Goal: Check status: Check status

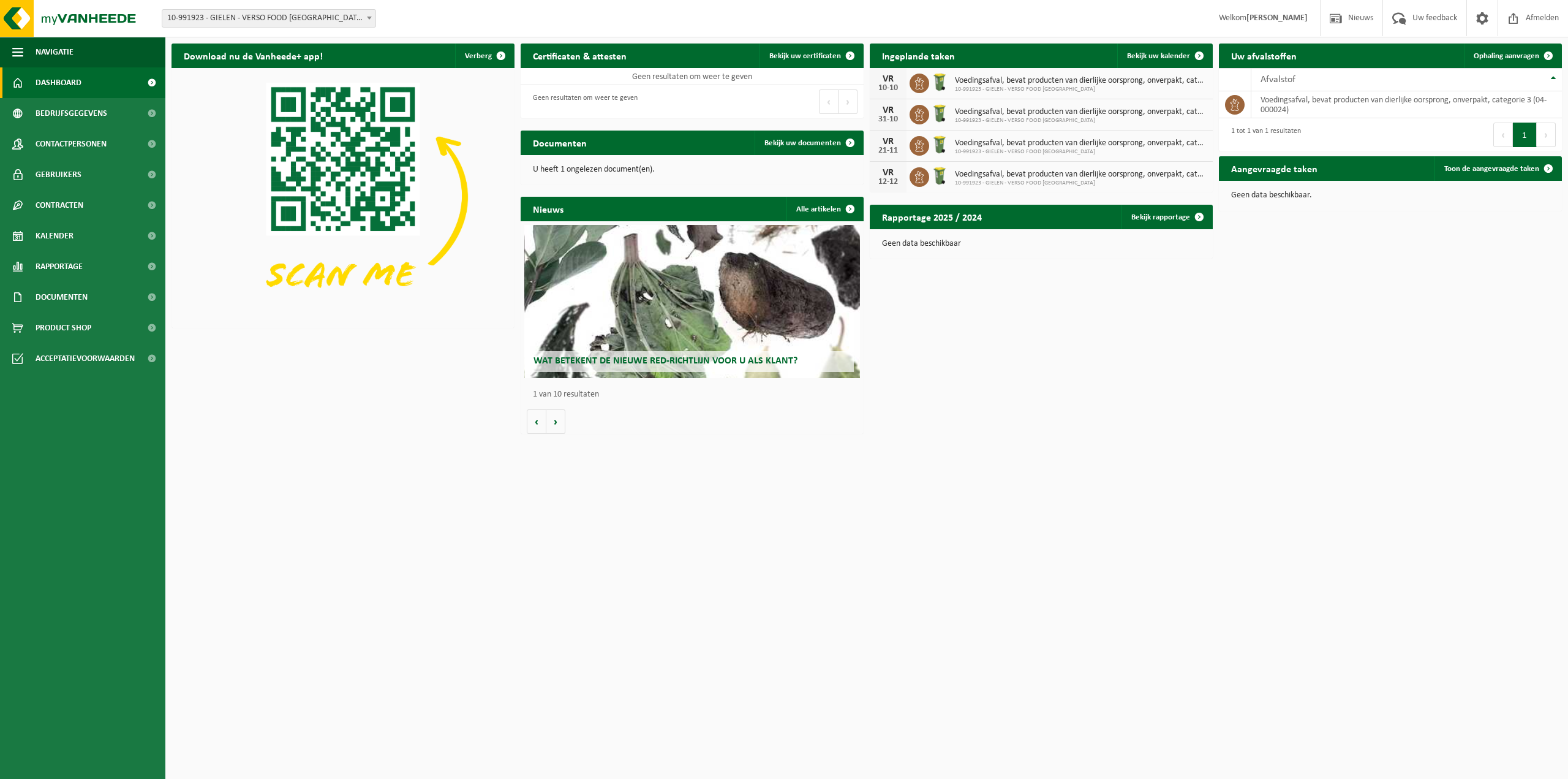
click at [339, 17] on span "10-991923 - GIELEN - VERSO FOOD [GEOGRAPHIC_DATA] - [GEOGRAPHIC_DATA]" at bounding box center [269, 18] width 213 height 17
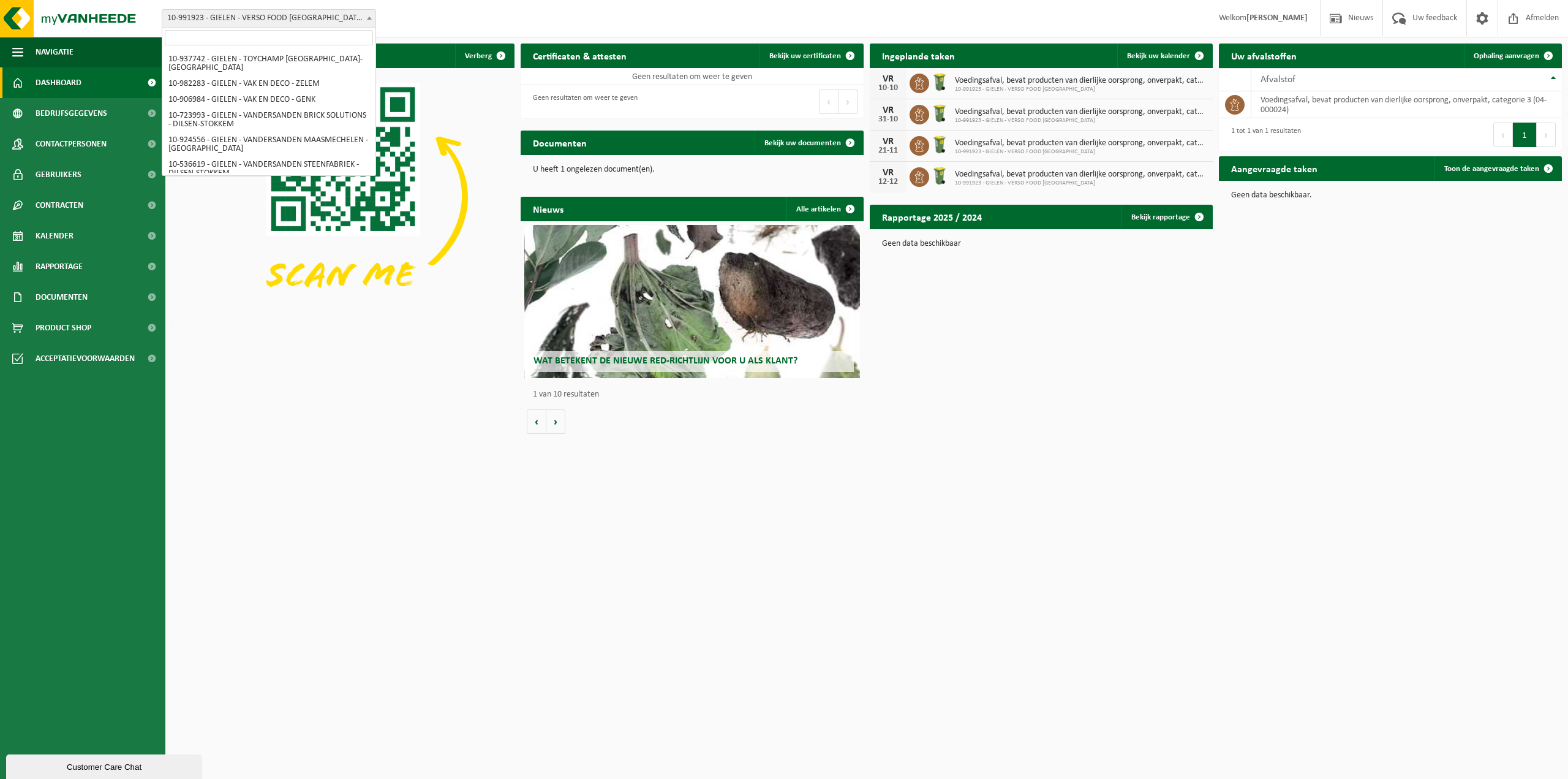
select select "170007"
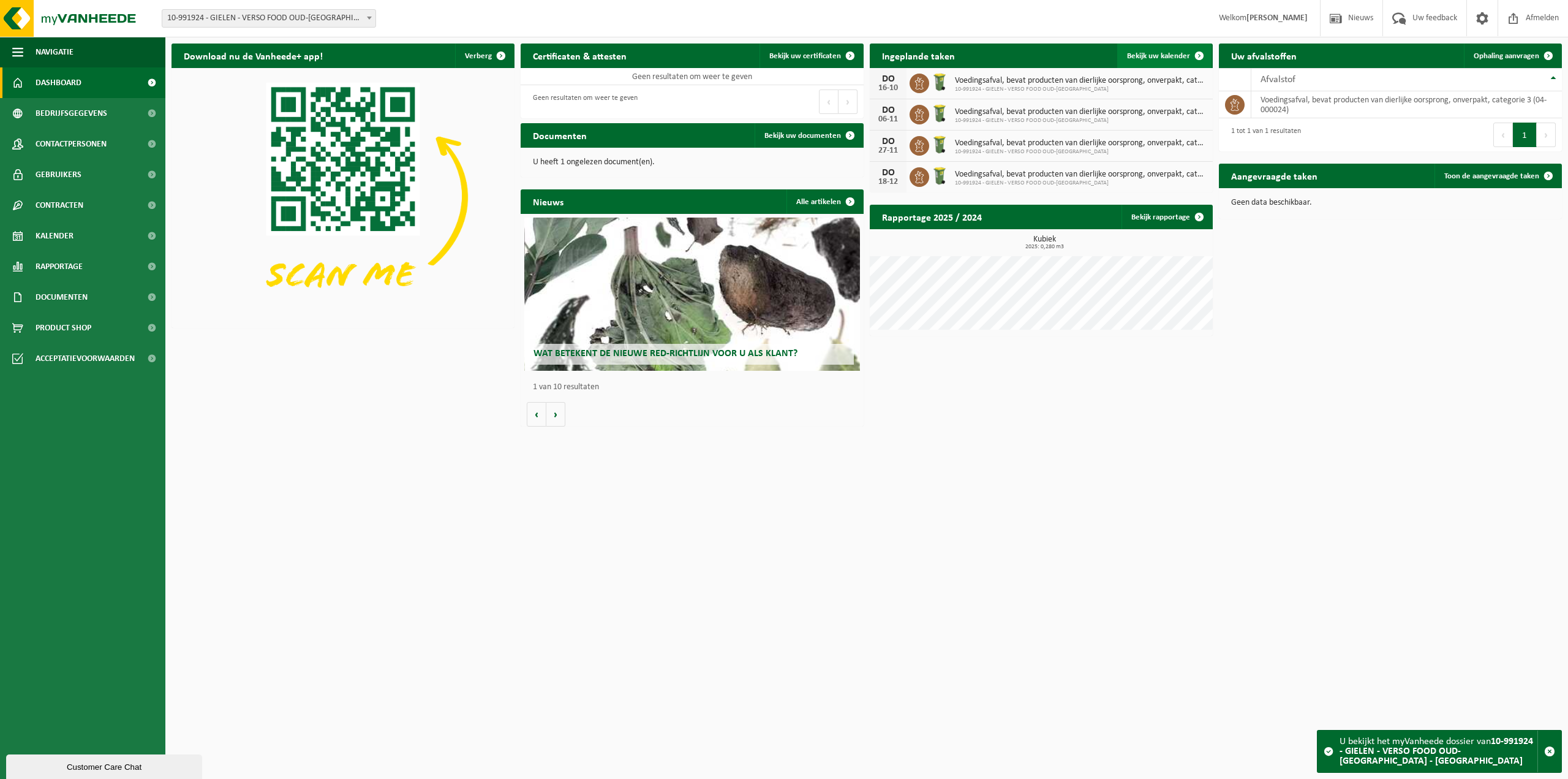
click at [1154, 57] on span "Bekijk uw kalender" at bounding box center [1158, 56] width 63 height 8
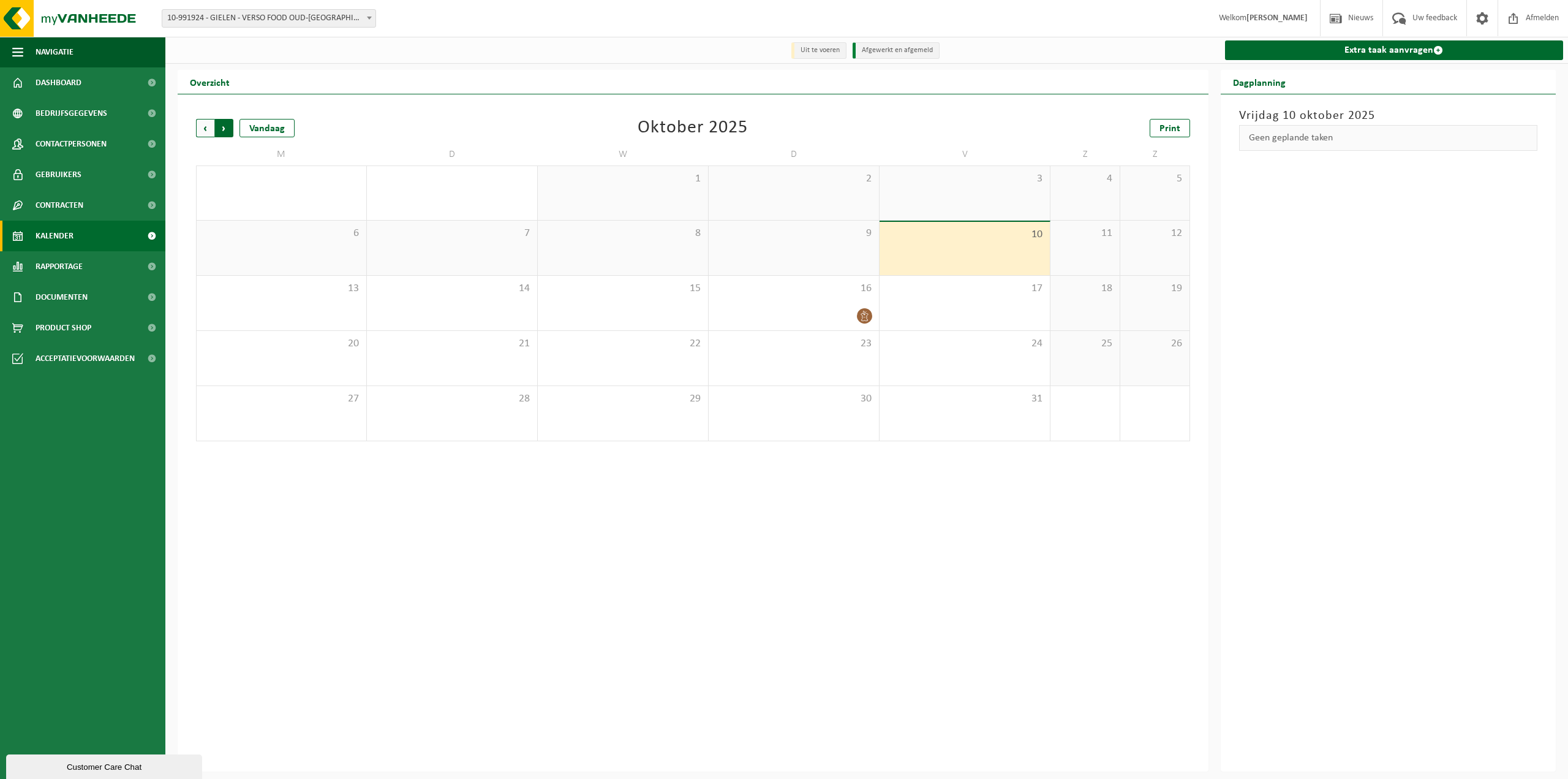
click at [200, 129] on span "Vorige" at bounding box center [205, 128] width 18 height 18
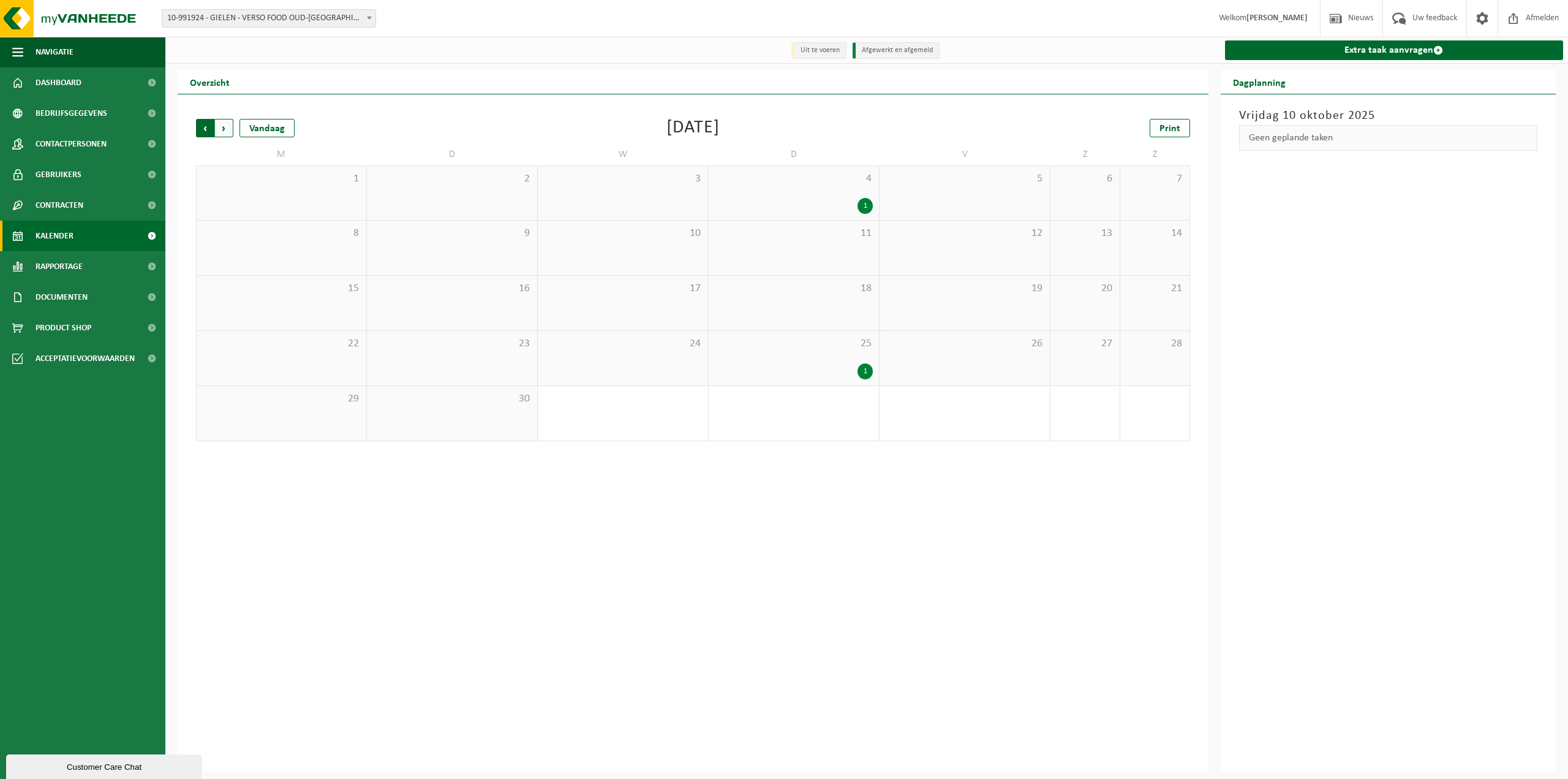
click at [226, 129] on span "Volgende" at bounding box center [224, 128] width 18 height 18
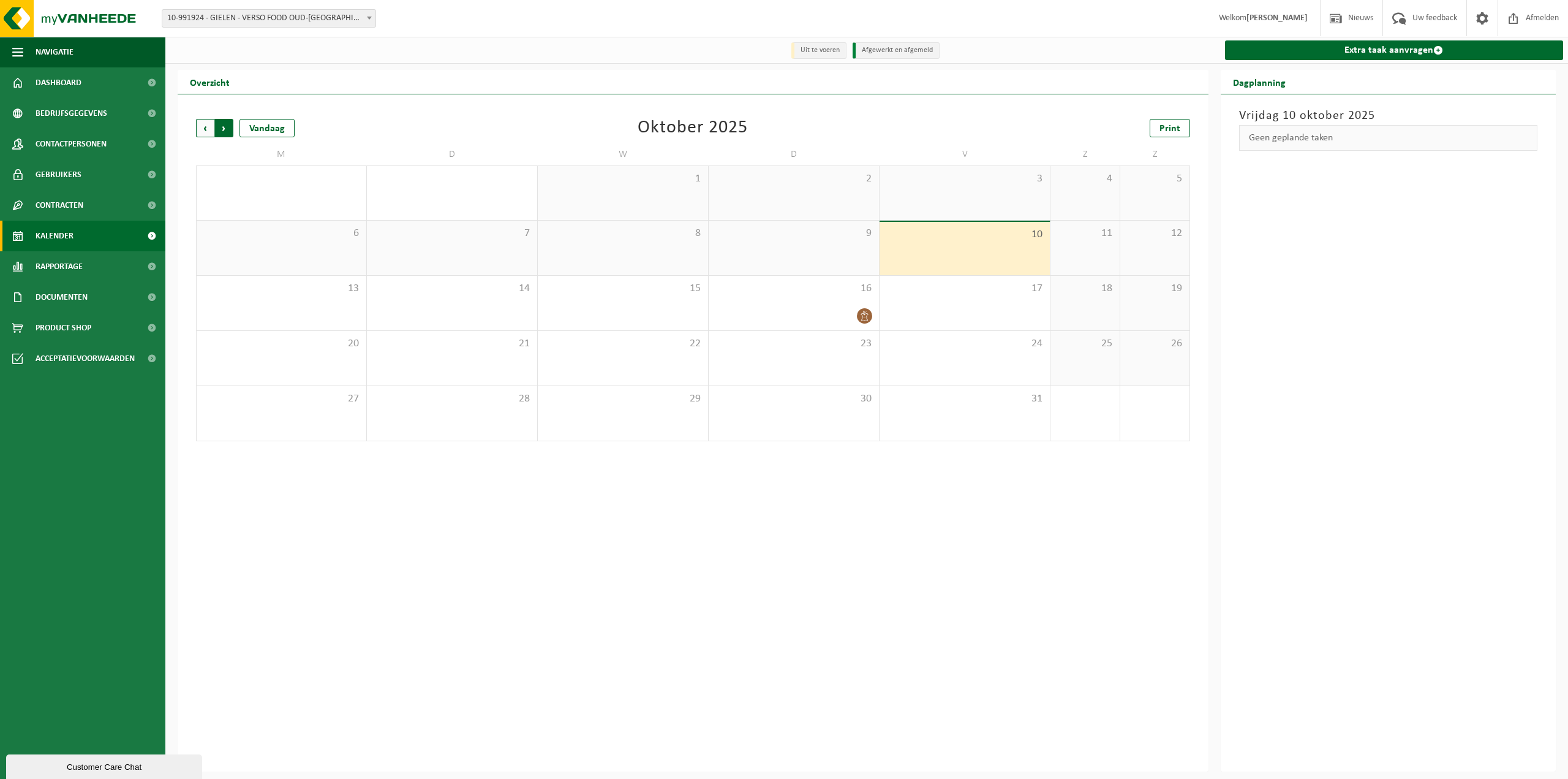
click at [204, 129] on span "Vorige" at bounding box center [205, 128] width 18 height 18
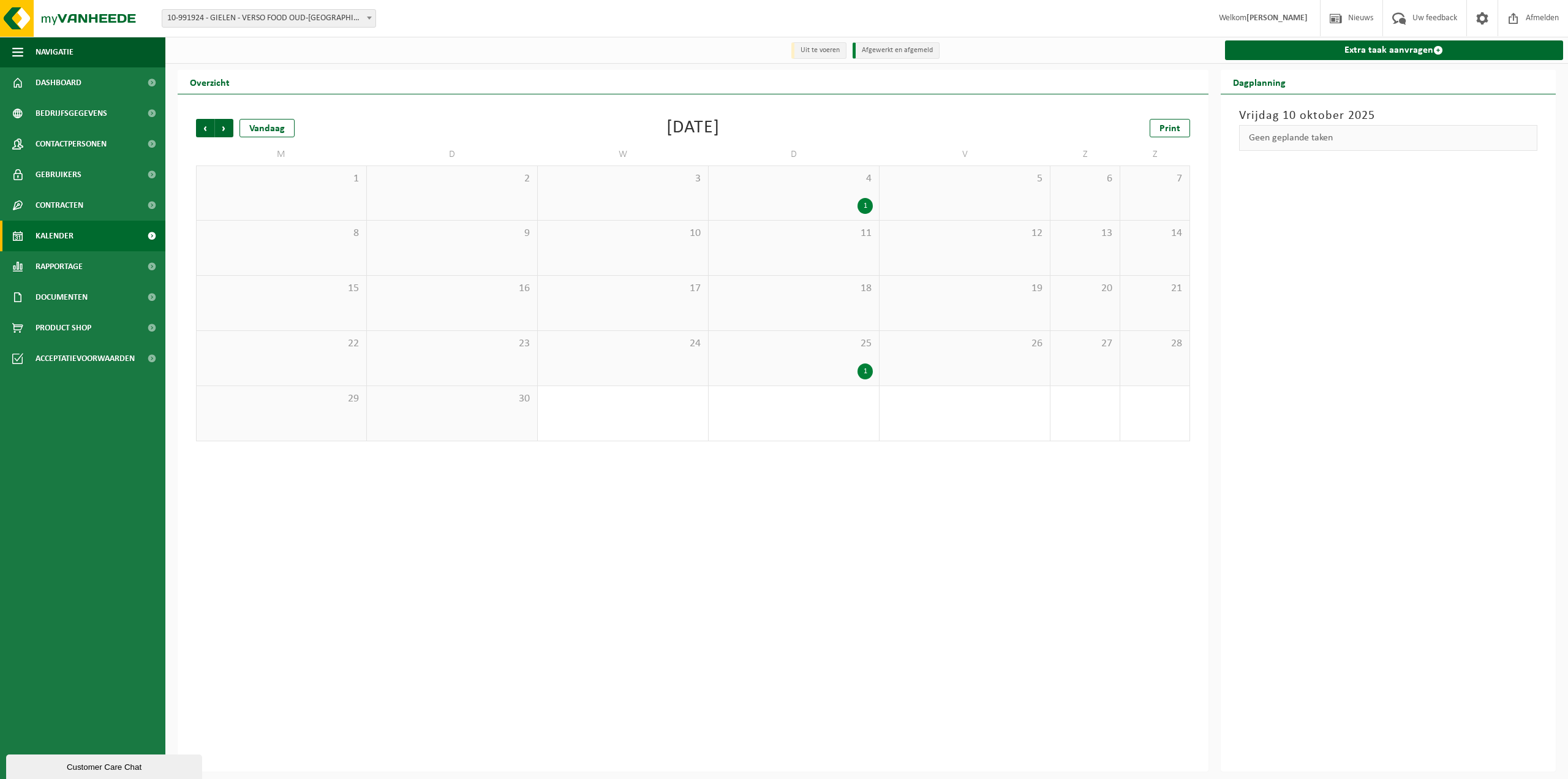
click at [859, 366] on div "1" at bounding box center [865, 371] width 15 height 16
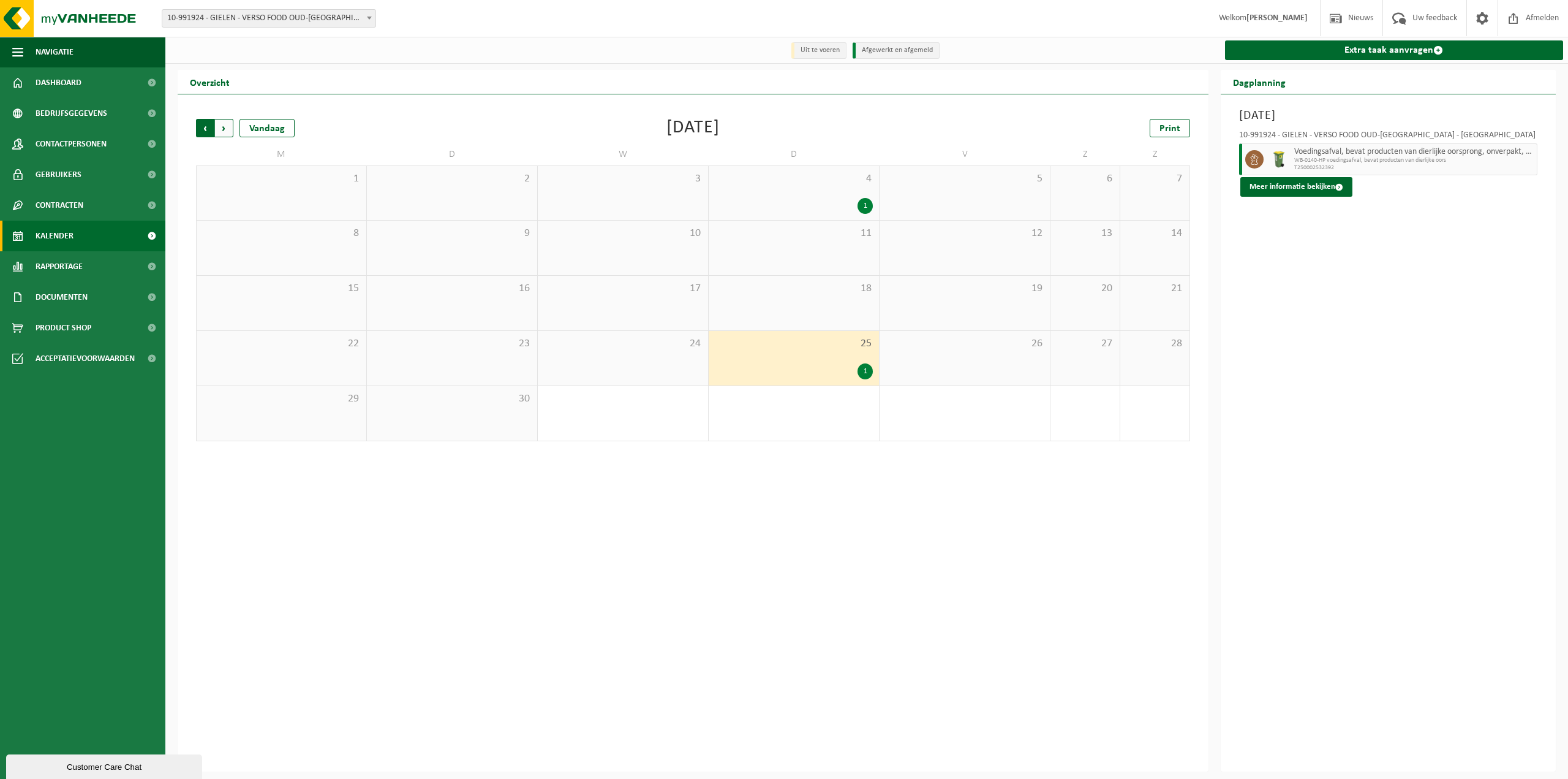
click at [220, 125] on span "Volgende" at bounding box center [224, 128] width 18 height 18
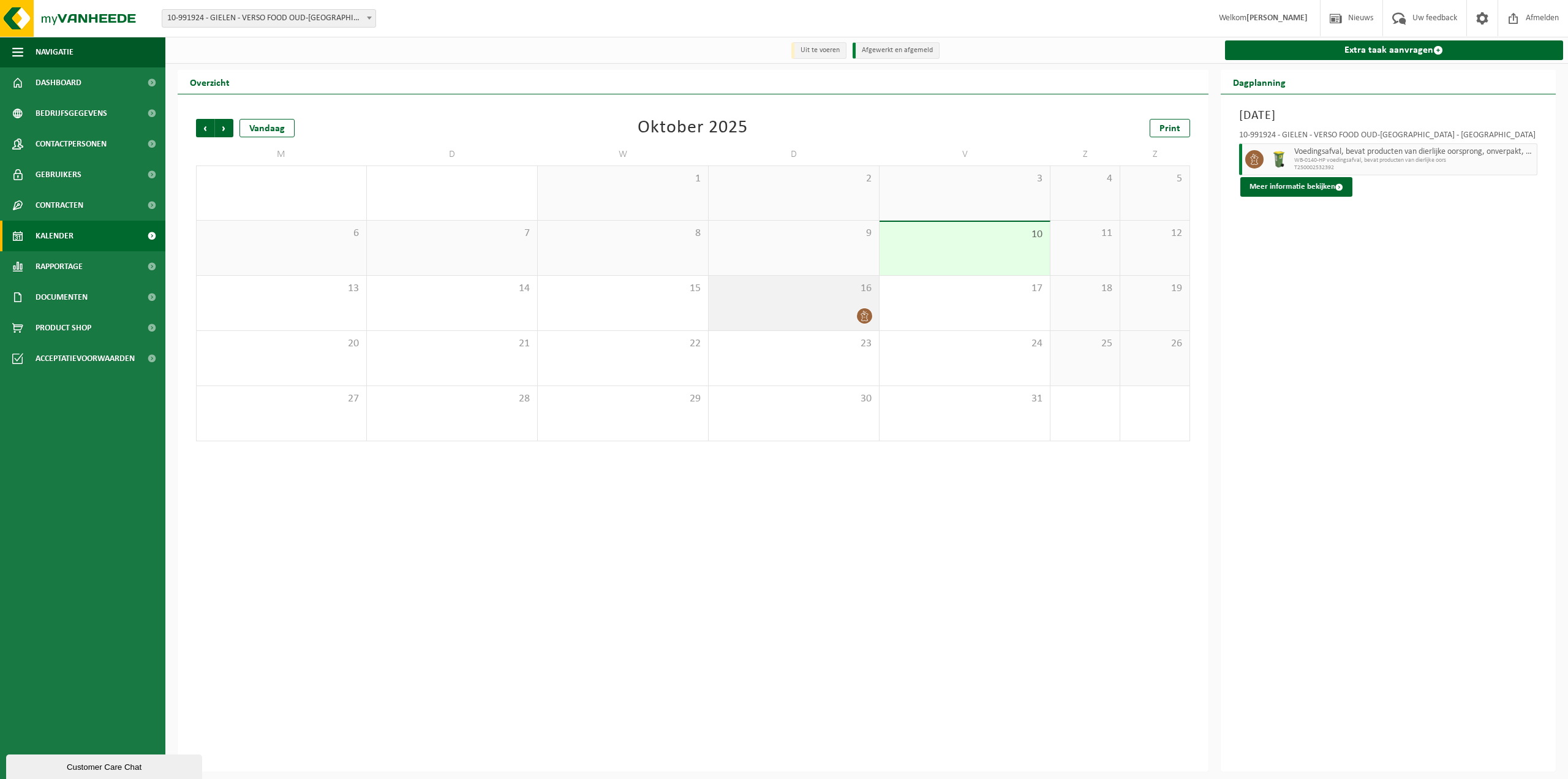
click at [825, 309] on div at bounding box center [794, 316] width 158 height 16
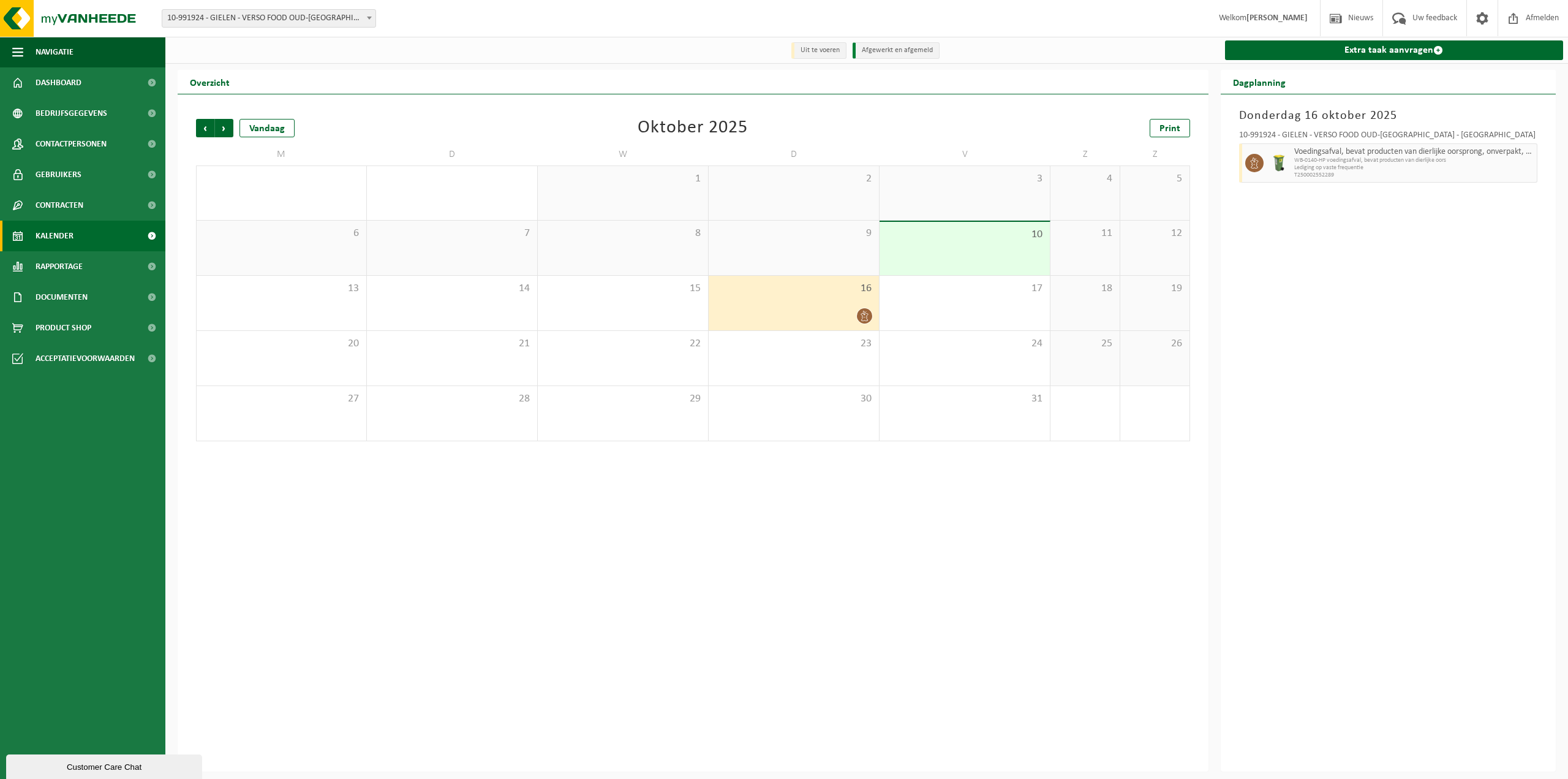
click at [865, 318] on icon at bounding box center [864, 316] width 10 height 10
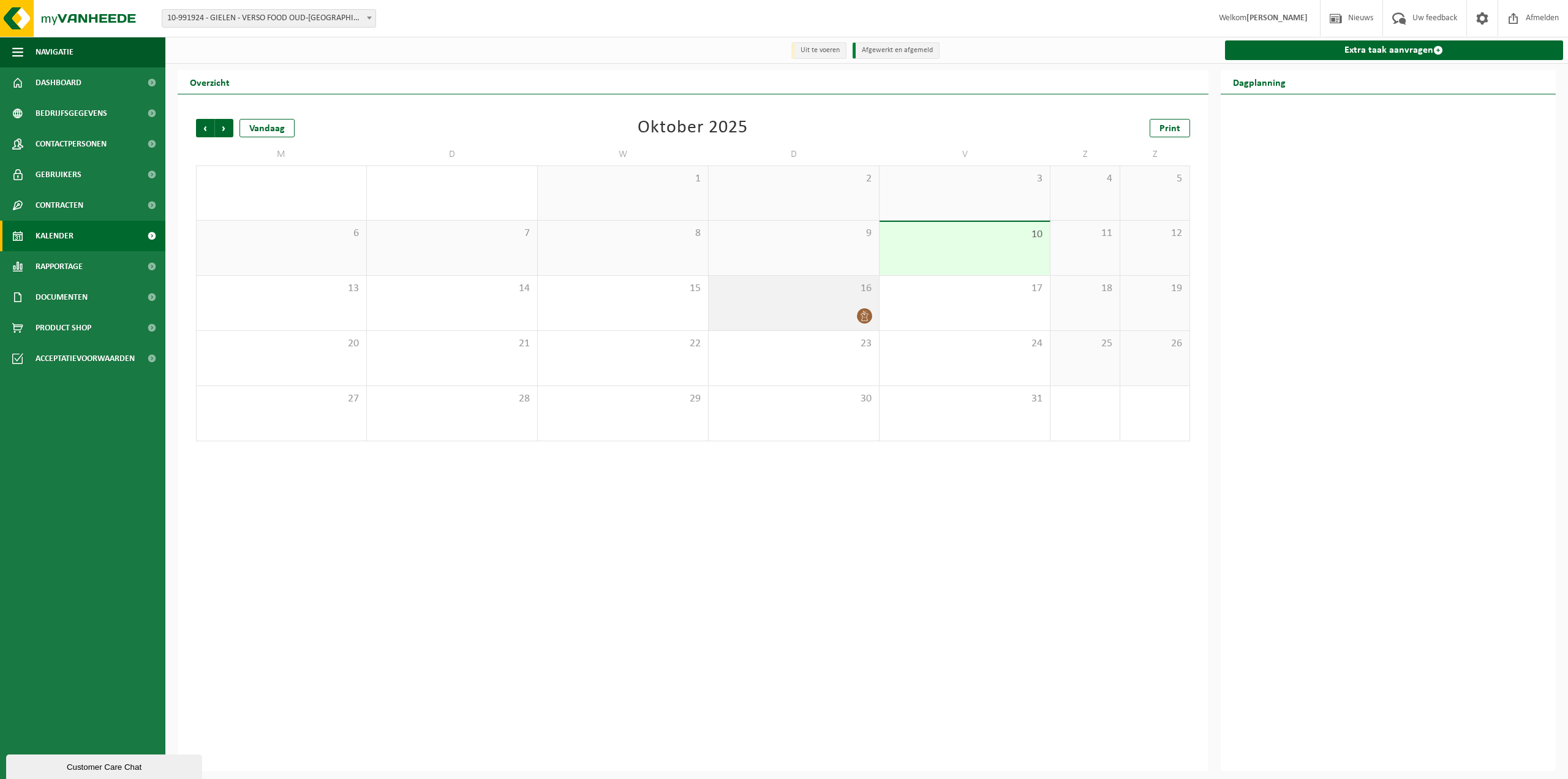
click at [839, 307] on div "16" at bounding box center [794, 303] width 170 height 55
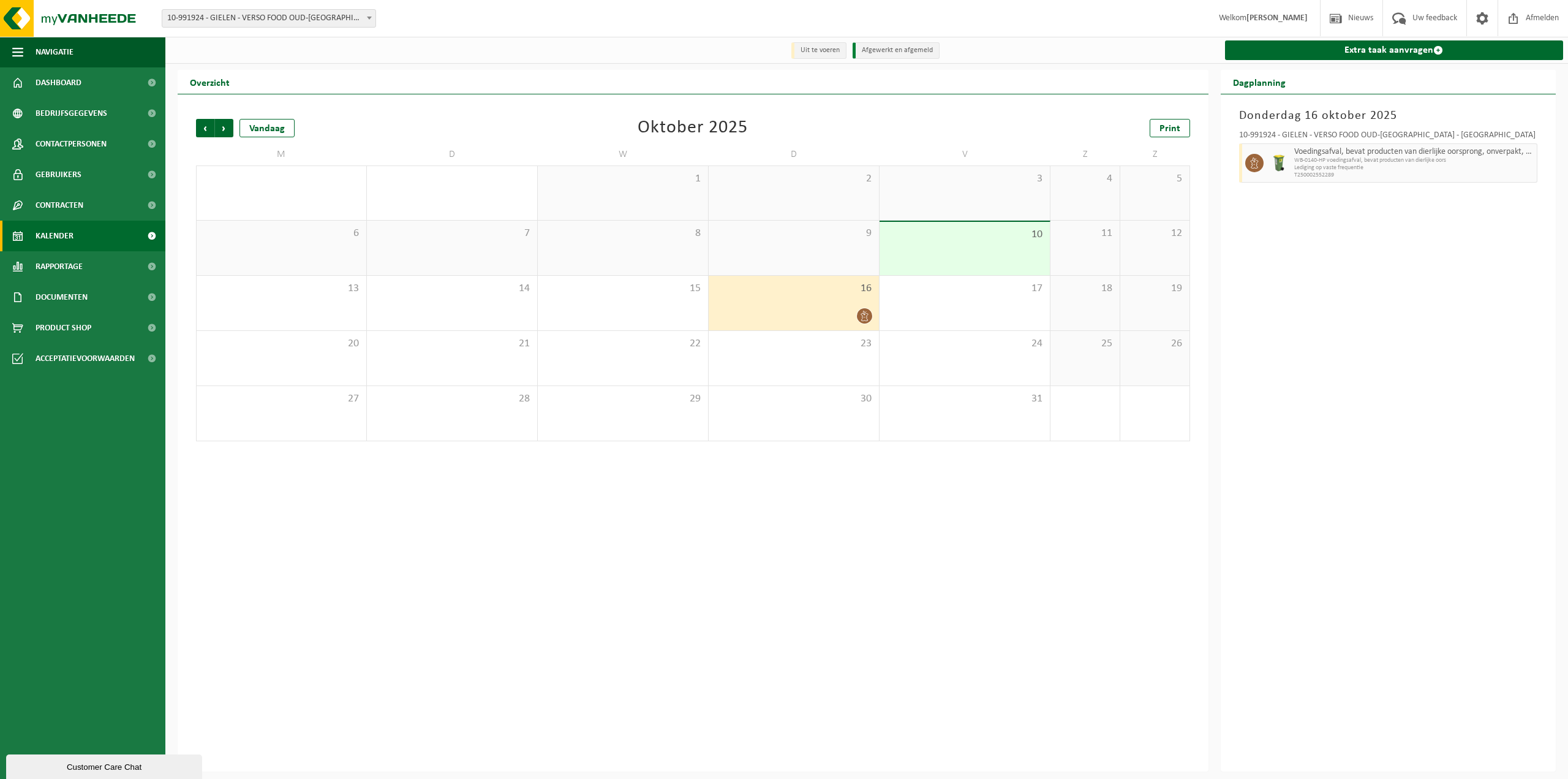
click at [331, 11] on span "10-991924 - GIELEN - VERSO FOOD OUD-[GEOGRAPHIC_DATA] - [GEOGRAPHIC_DATA]" at bounding box center [269, 18] width 213 height 17
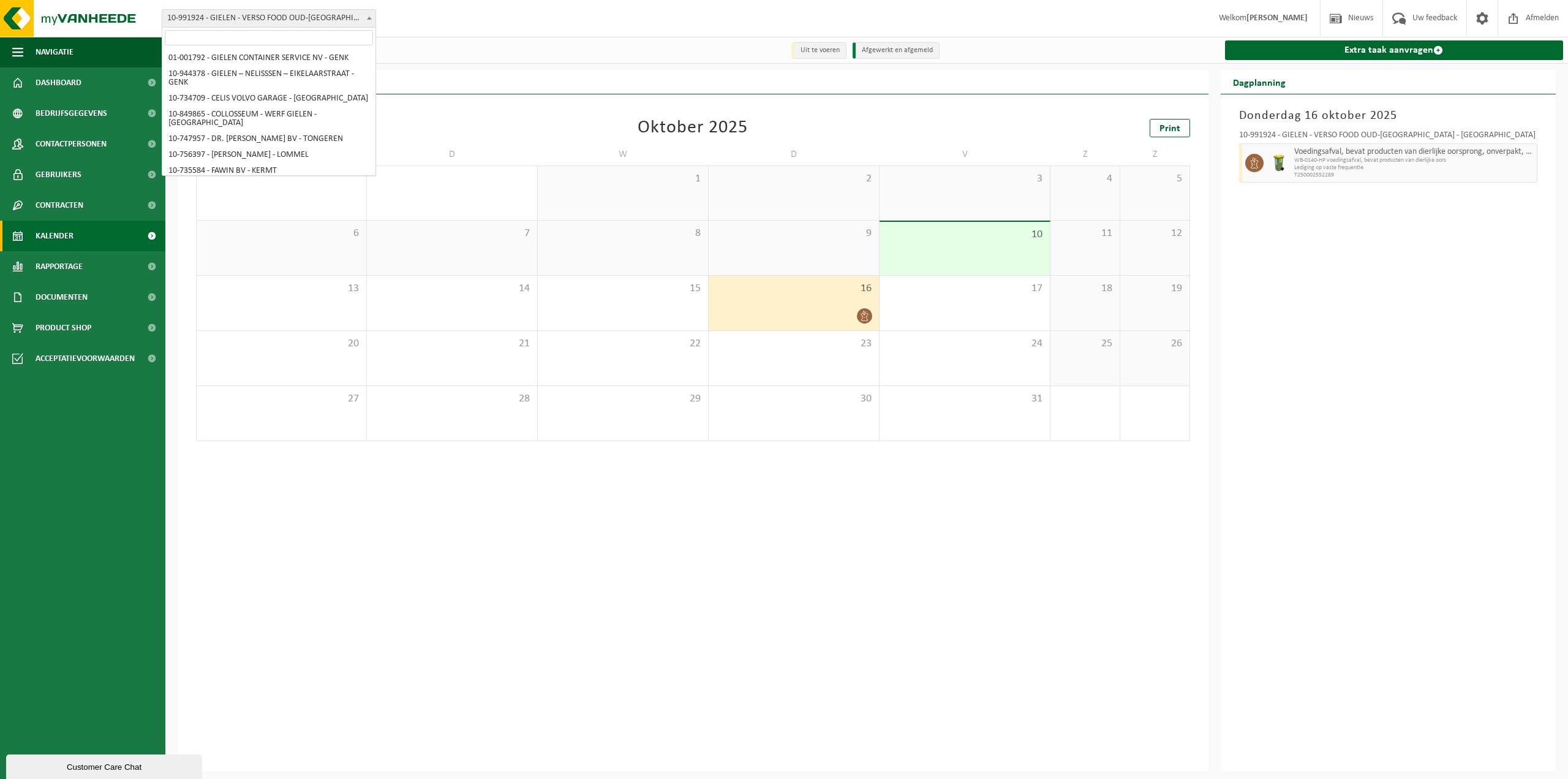
scroll to position [4085, 0]
select select "170008"
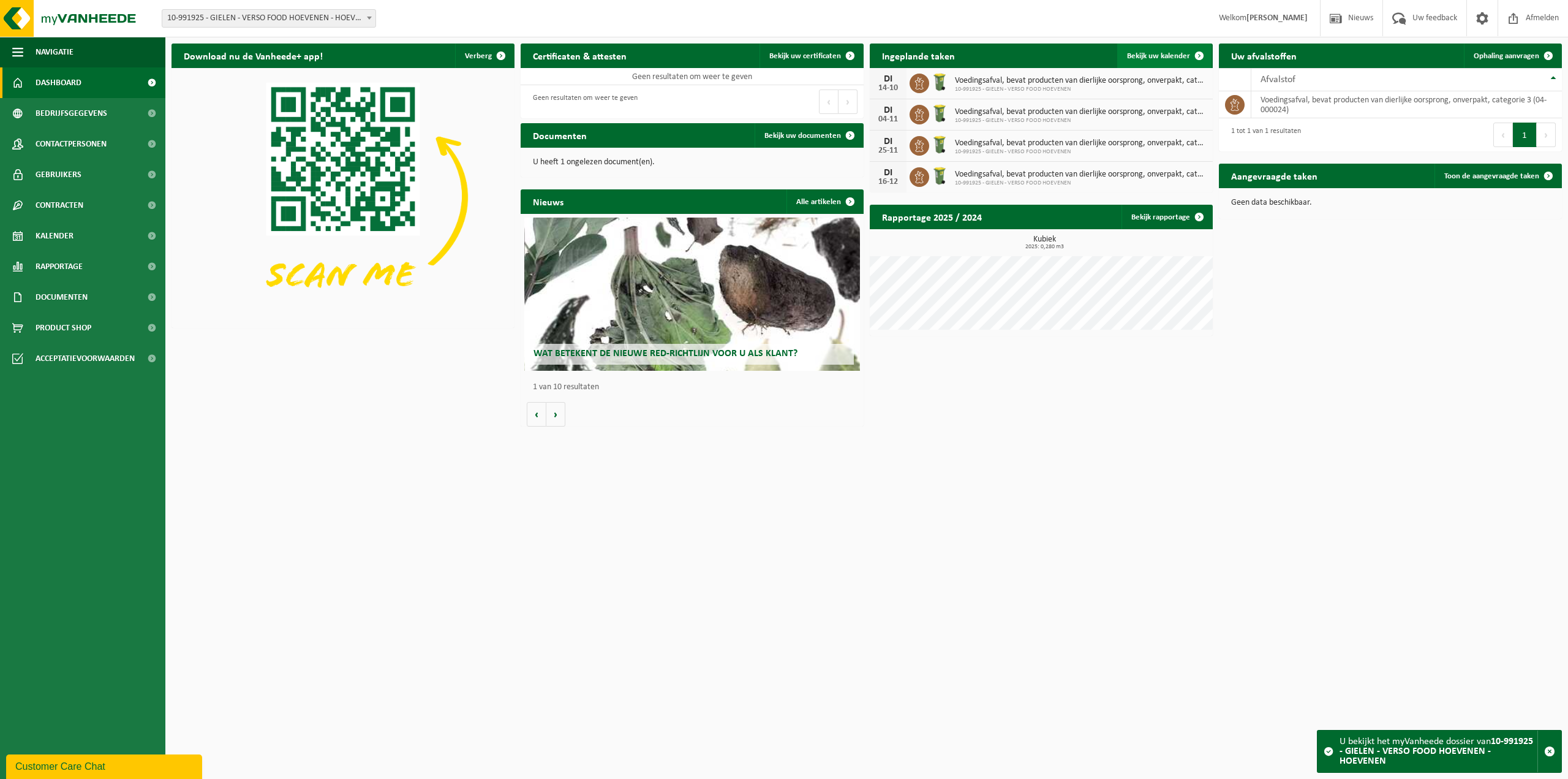
click at [1167, 53] on span "Bekijk uw kalender" at bounding box center [1158, 56] width 63 height 8
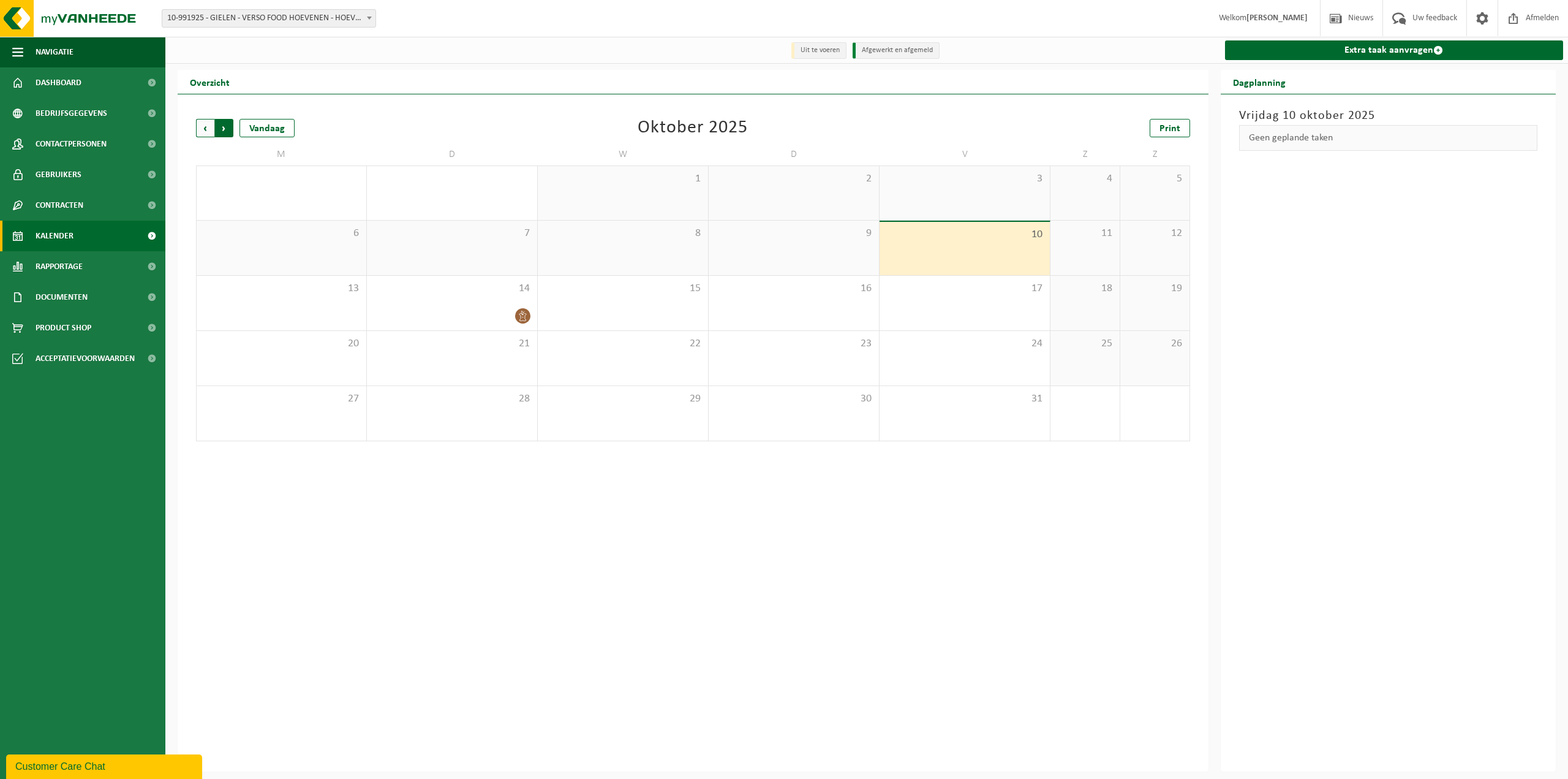
click at [196, 127] on span "Vorige" at bounding box center [205, 128] width 18 height 18
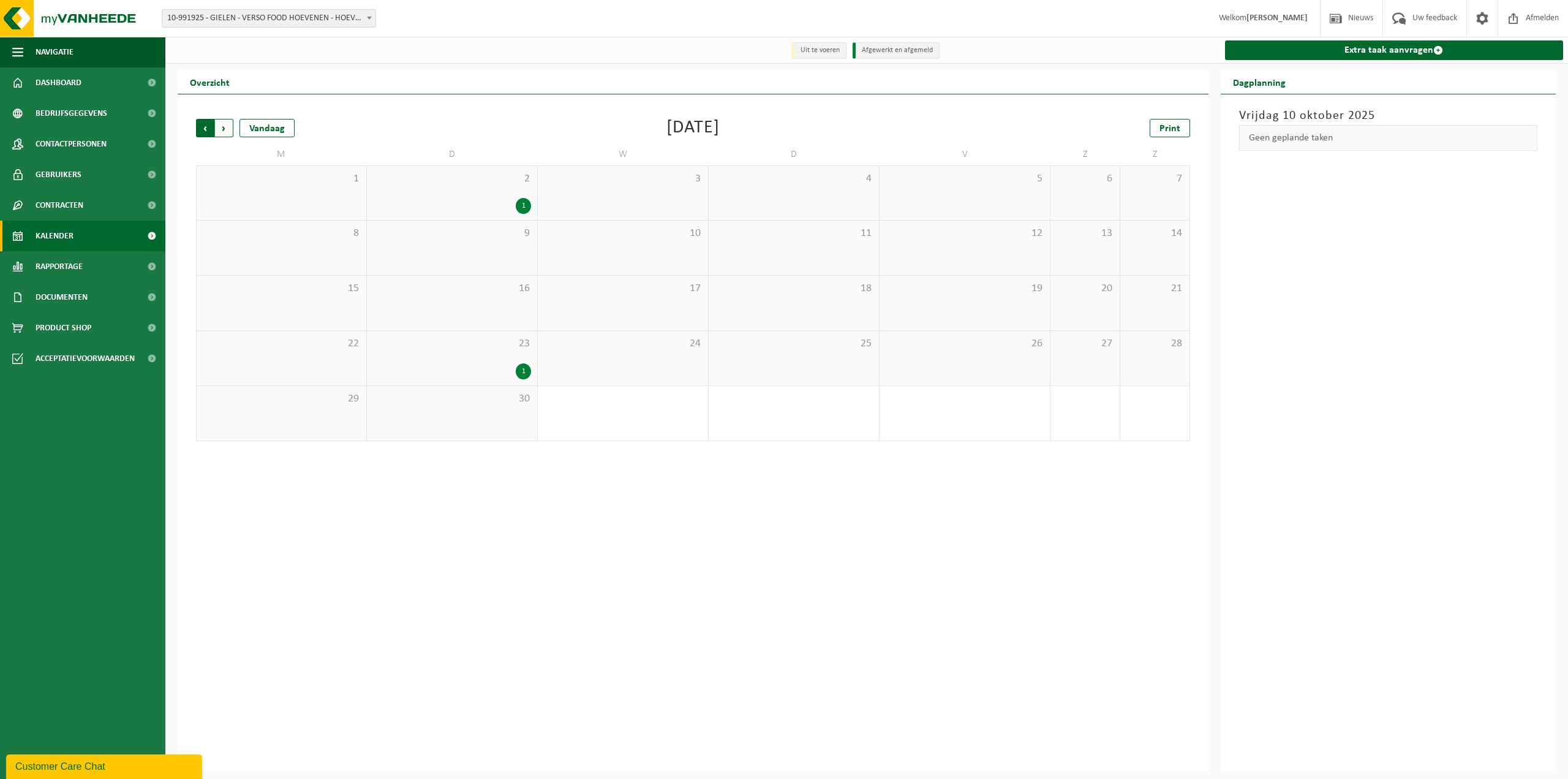
click at [224, 131] on span "Volgende" at bounding box center [224, 128] width 18 height 18
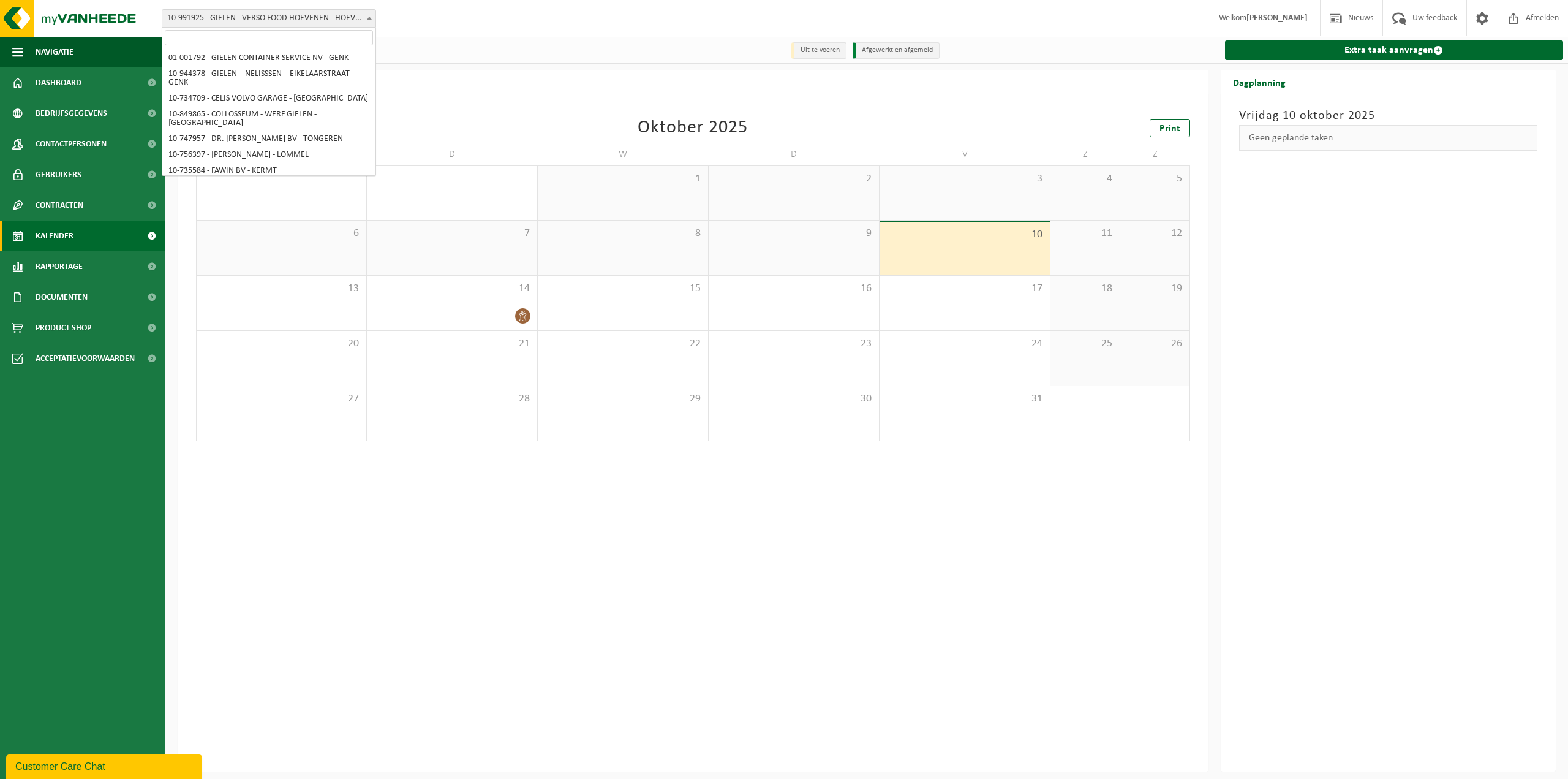
click at [327, 14] on span "10-991925 - GIELEN - VERSO FOOD HOEVENEN - HOEVENEN" at bounding box center [269, 18] width 213 height 17
select select "170005"
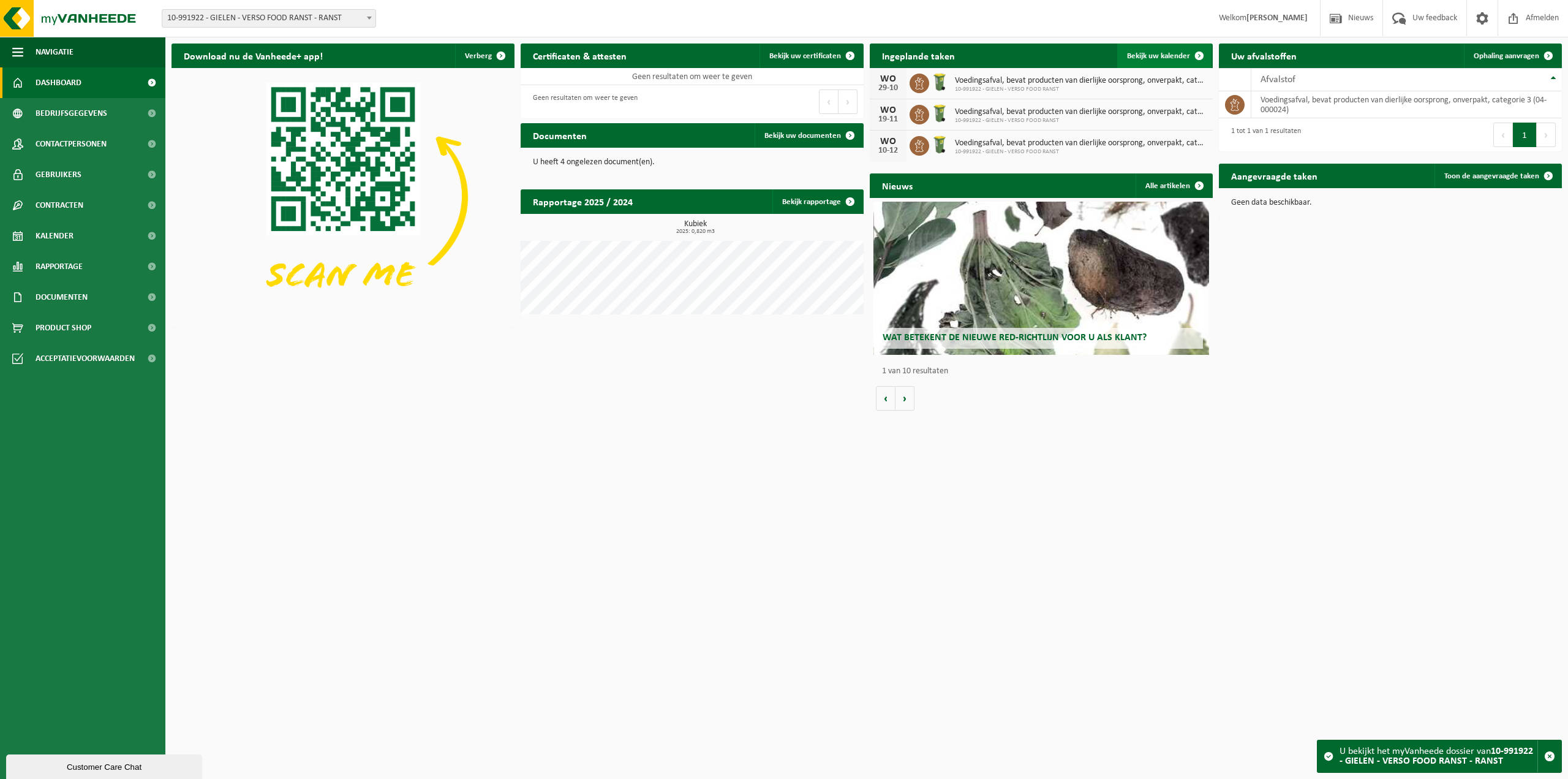
click at [1182, 55] on span "Bekijk uw kalender" at bounding box center [1158, 56] width 63 height 8
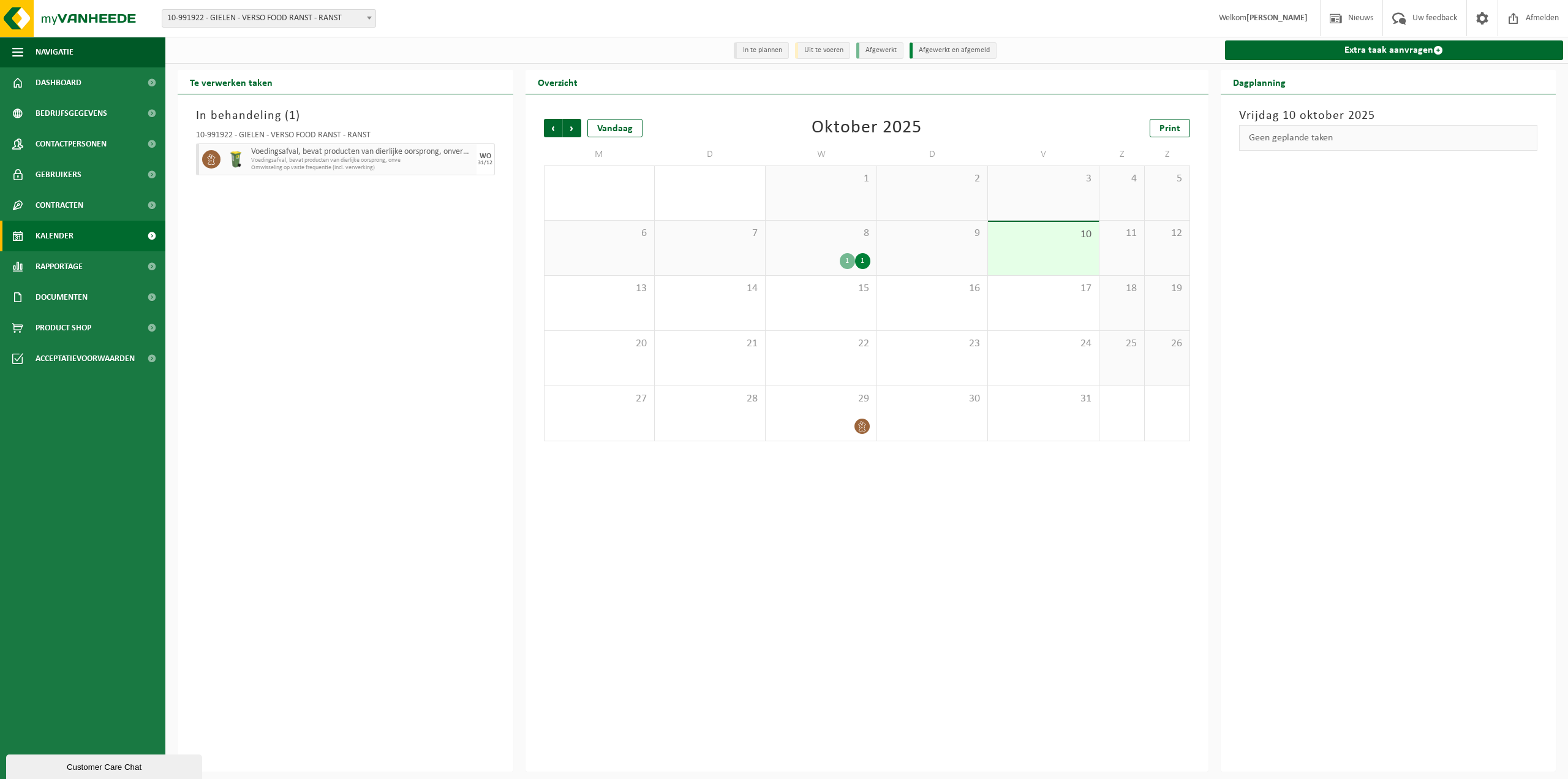
click at [815, 242] on div "8 1 1" at bounding box center [820, 248] width 110 height 55
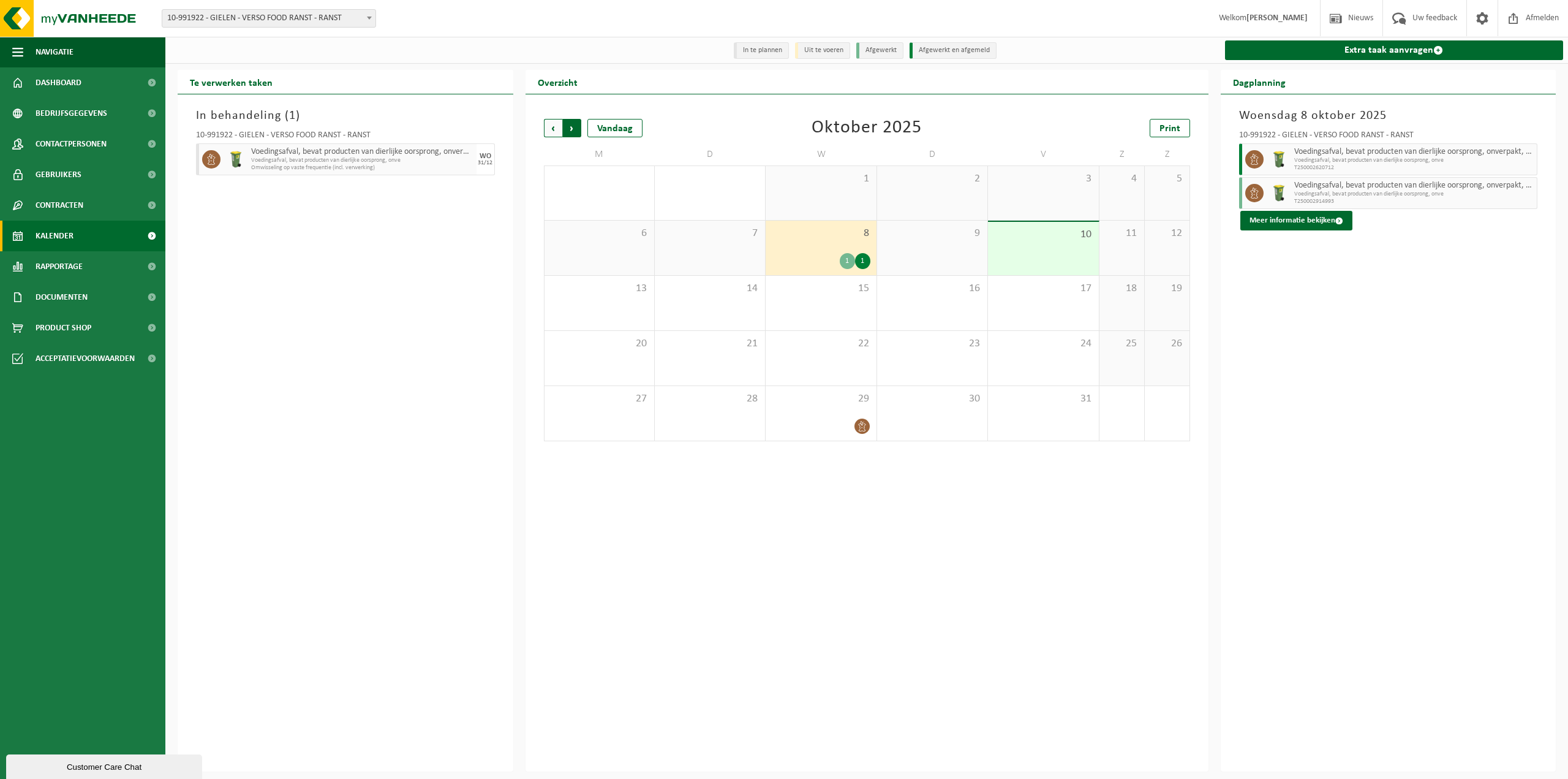
click at [551, 127] on span "Vorige" at bounding box center [553, 128] width 18 height 18
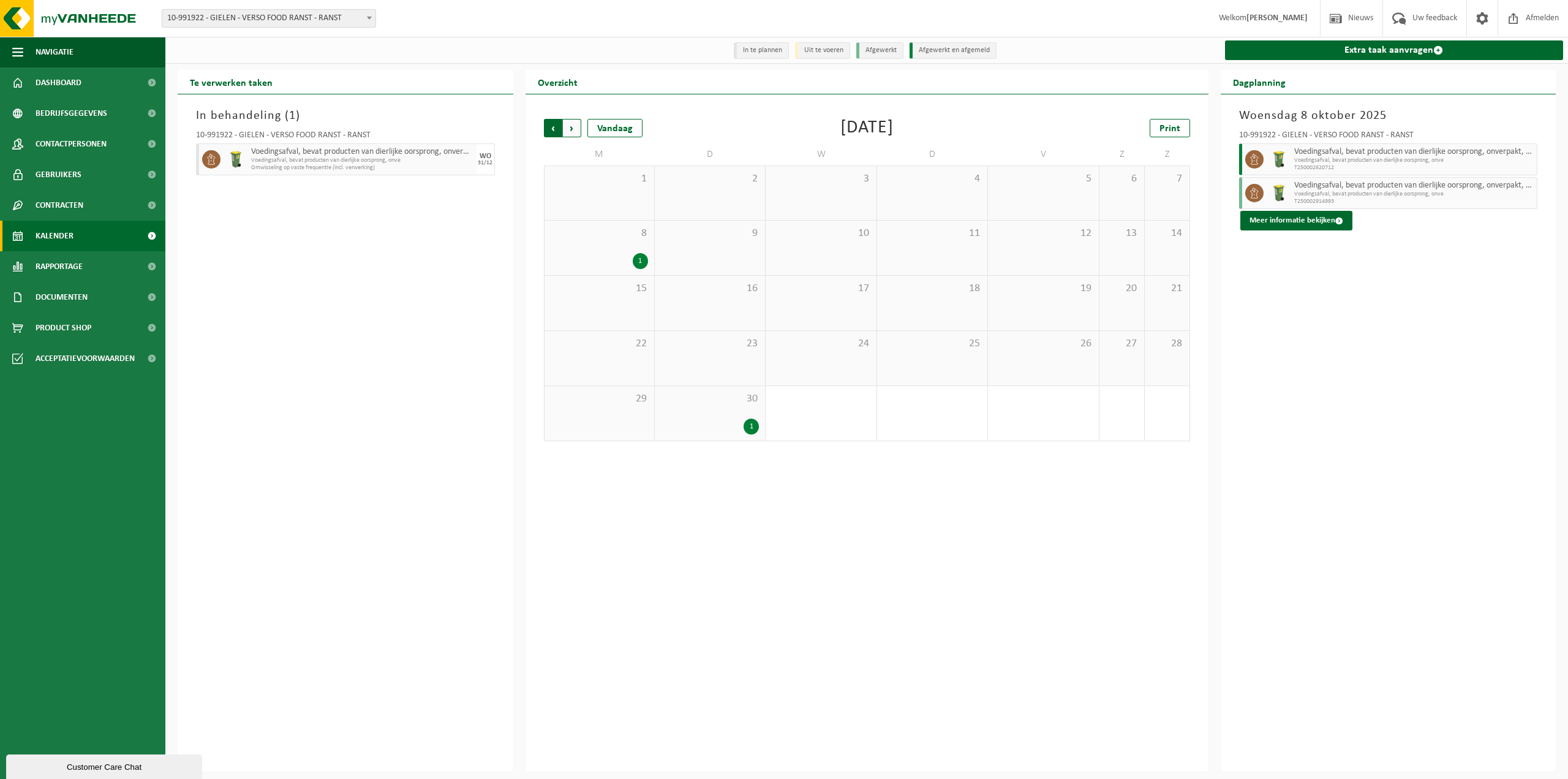
click at [575, 131] on span "Volgende" at bounding box center [572, 128] width 18 height 18
click at [553, 131] on span "Vorige" at bounding box center [553, 128] width 18 height 18
click at [624, 249] on div "8 1" at bounding box center [599, 248] width 109 height 55
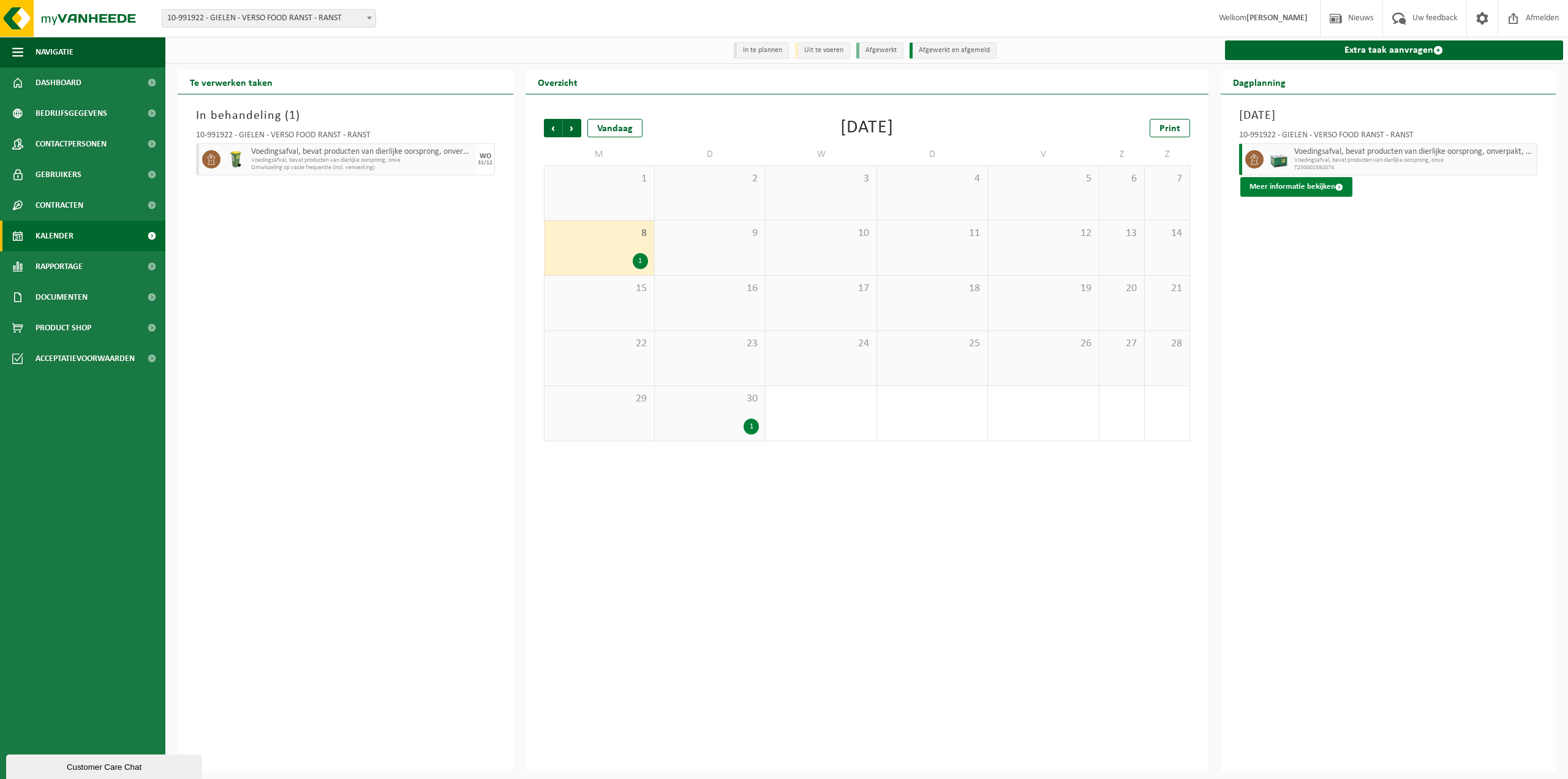
click at [1311, 189] on button "Meer informatie bekijken" at bounding box center [1296, 187] width 112 height 20
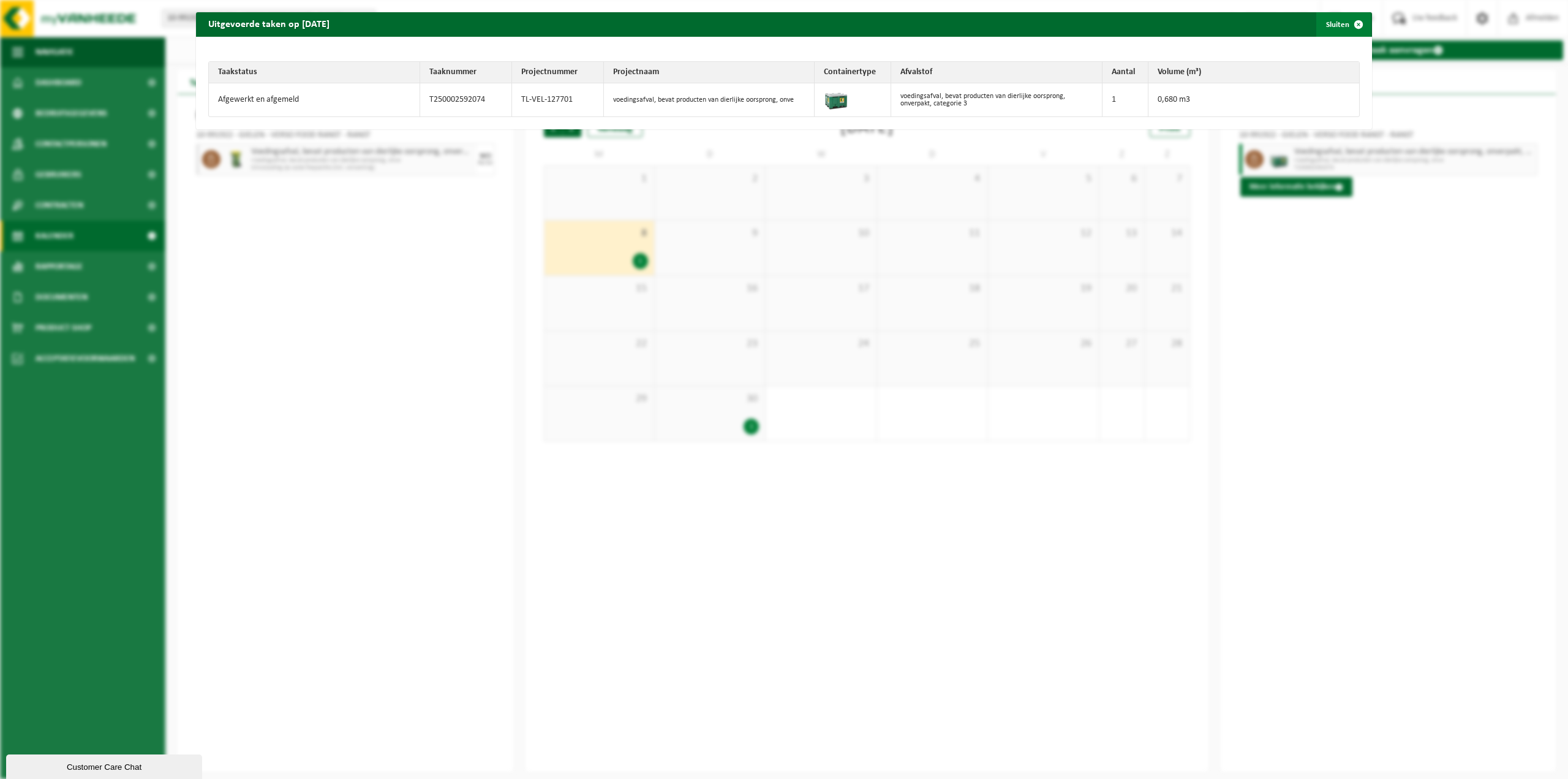
click at [1322, 20] on button "Sluiten" at bounding box center [1344, 25] width 55 height 25
